Goal: Find specific page/section: Find specific page/section

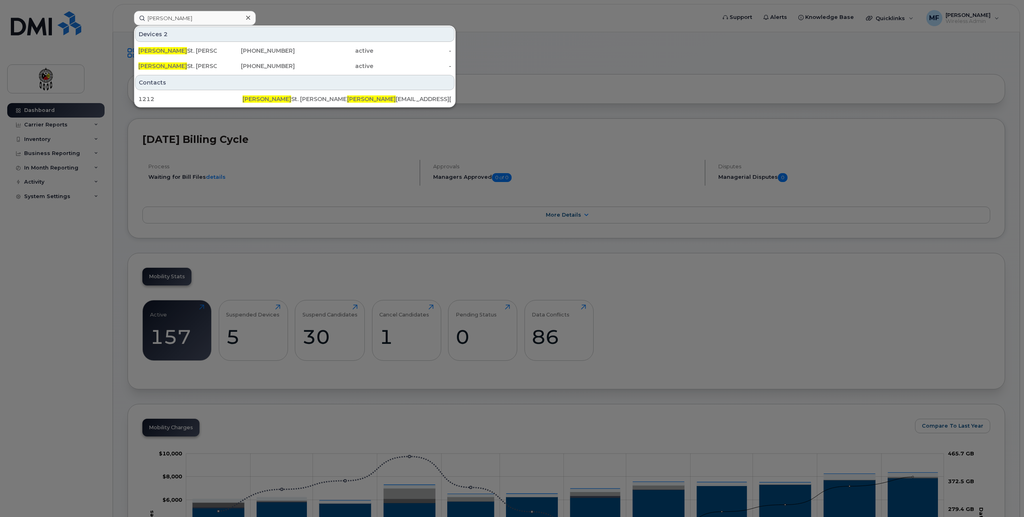
drag, startPoint x: 217, startPoint y: 14, endPoint x: 73, endPoint y: 22, distance: 144.2
click at [128, 23] on div "Patti Devices 2 Patti St. Germaine 249-377-5086 active - Patti St. Germaine 705…" at bounding box center [423, 18] width 590 height 14
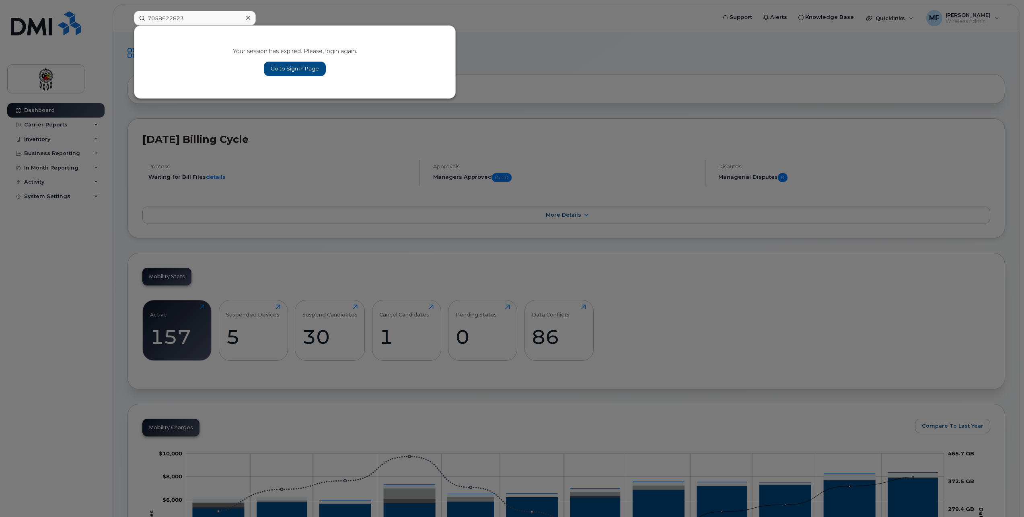
type input "7058622823"
click at [276, 68] on link "Go to Sign In Page" at bounding box center [295, 69] width 62 height 14
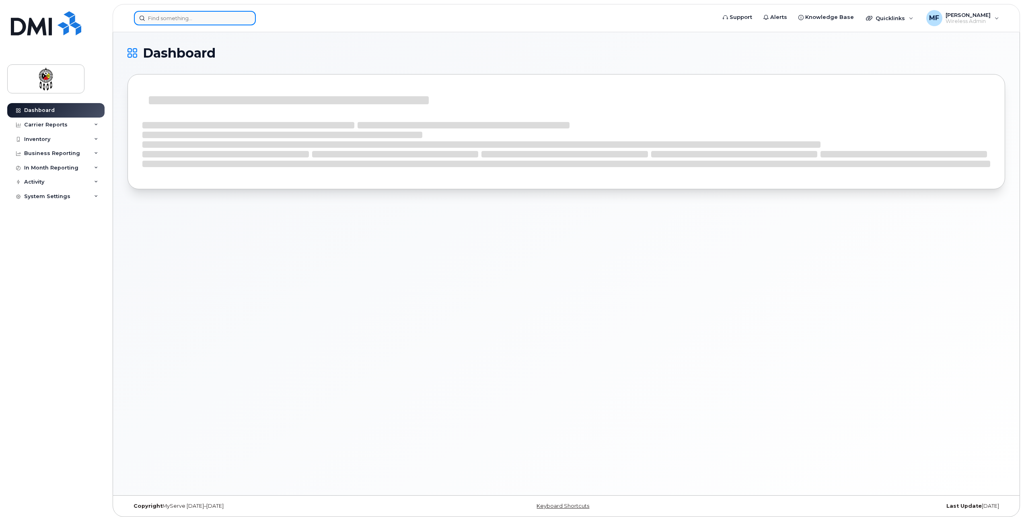
click at [187, 22] on input at bounding box center [195, 18] width 122 height 14
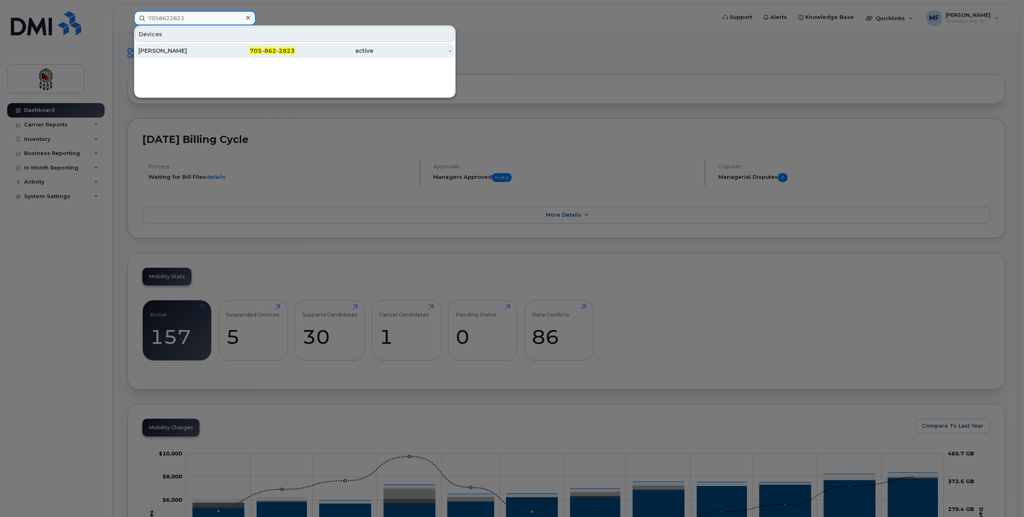
type input "7058622823"
click at [181, 48] on div "[PERSON_NAME]" at bounding box center [177, 51] width 78 height 8
